Goal: Find specific page/section: Find specific page/section

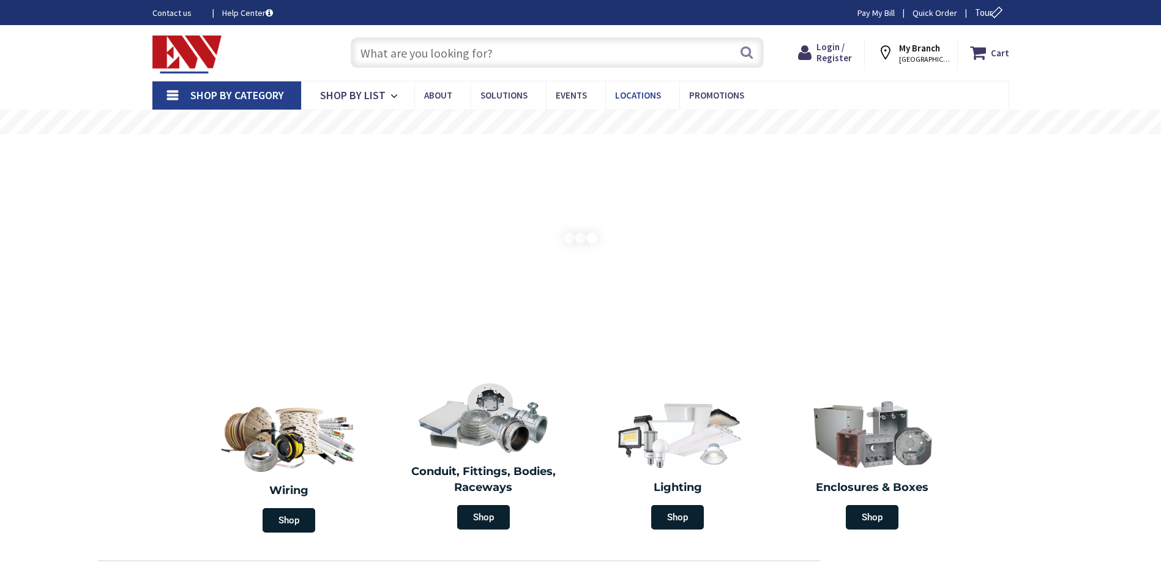
click at [633, 94] on span "Locations" at bounding box center [638, 95] width 46 height 12
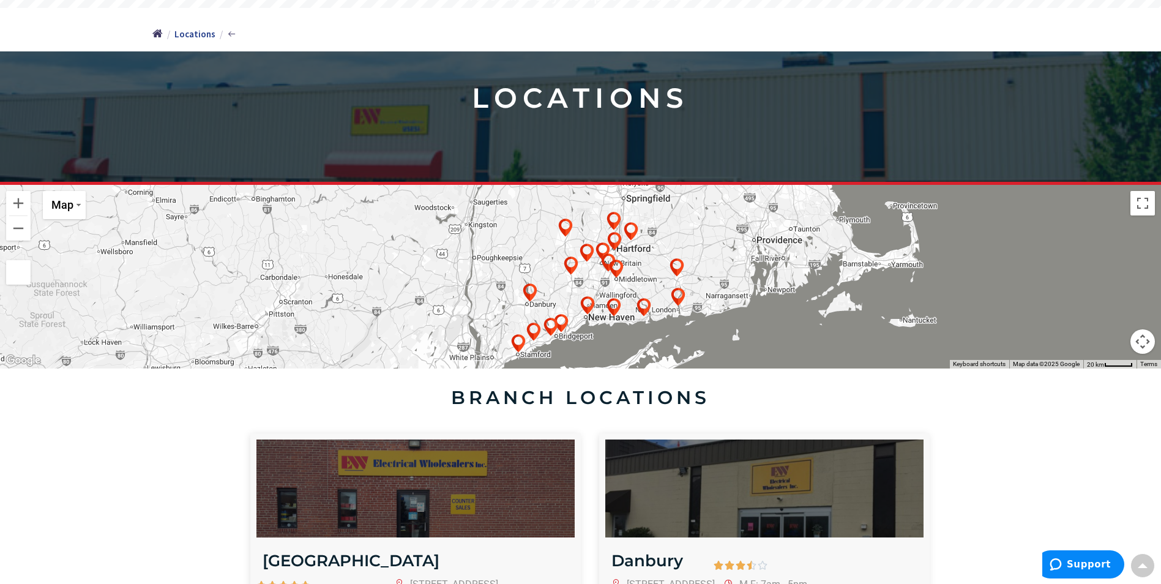
scroll to position [122, 0]
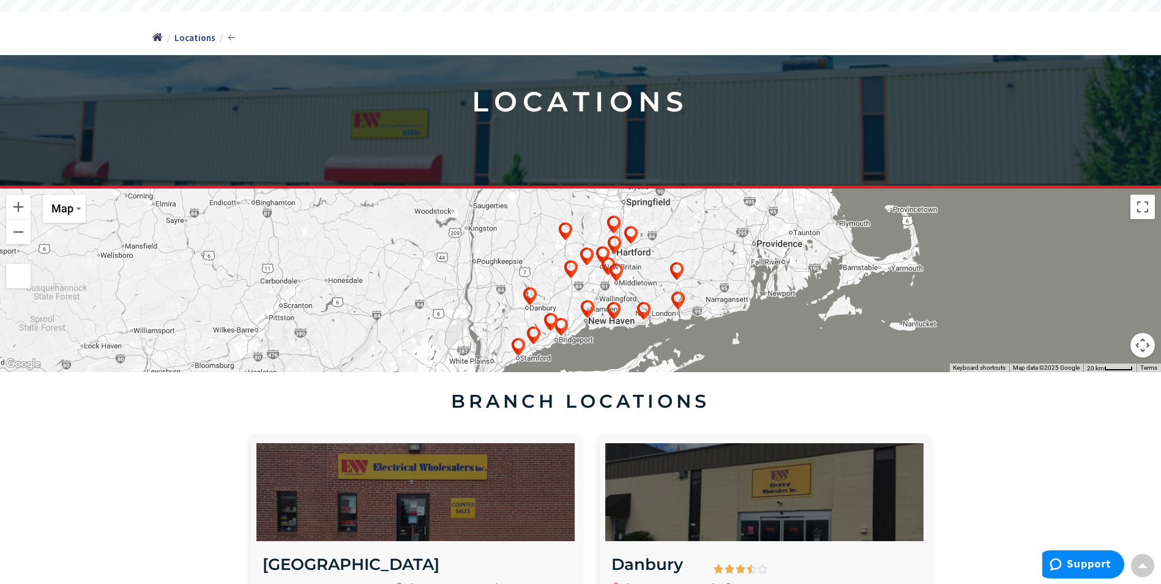
click at [560, 325] on img at bounding box center [551, 330] width 24 height 24
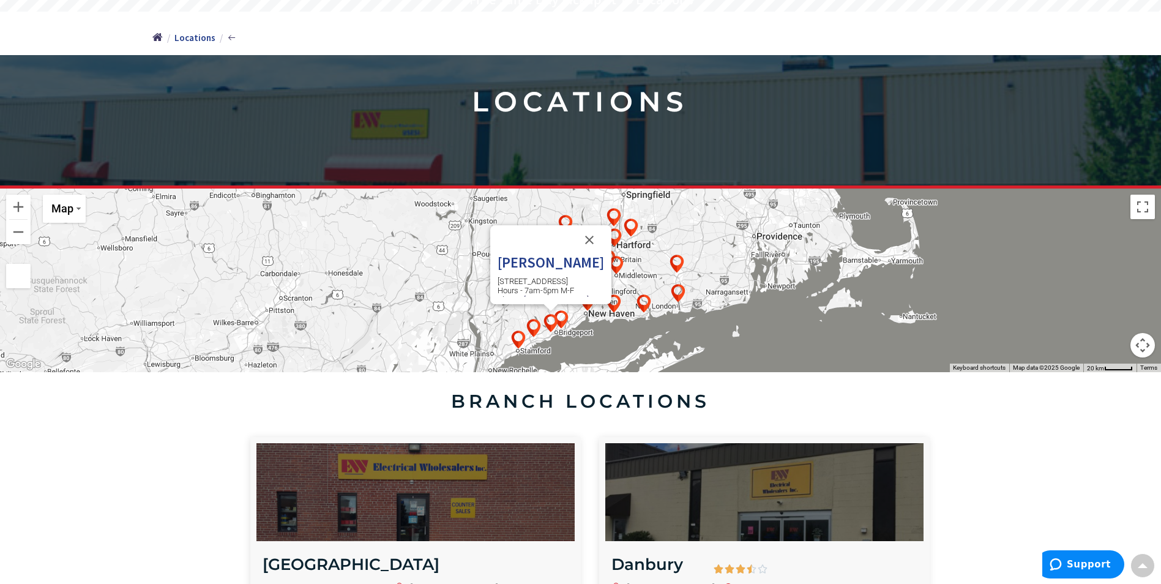
click at [546, 321] on img at bounding box center [551, 323] width 24 height 24
click at [550, 320] on img at bounding box center [551, 323] width 24 height 24
click at [564, 315] on img at bounding box center [561, 319] width 24 height 24
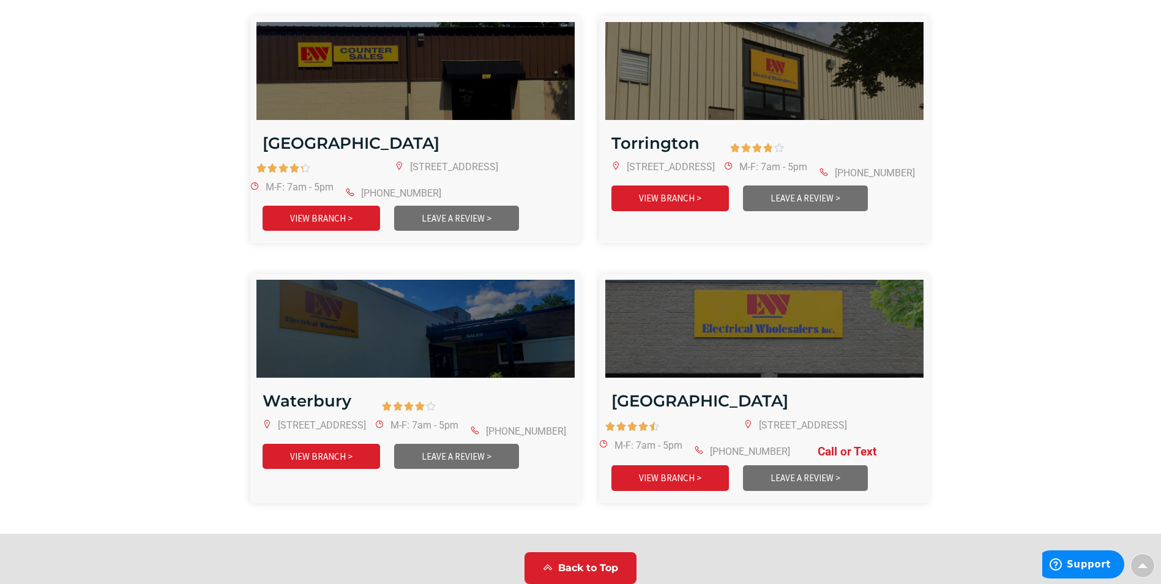
scroll to position [2632, 0]
